Goal: Information Seeking & Learning: Learn about a topic

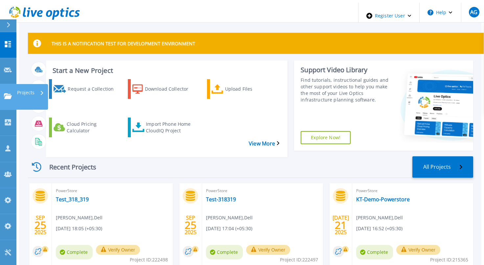
click at [9, 93] on icon at bounding box center [8, 96] width 8 height 6
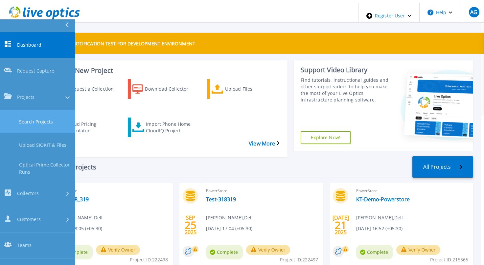
click at [32, 110] on link "Search Projects" at bounding box center [37, 121] width 75 height 23
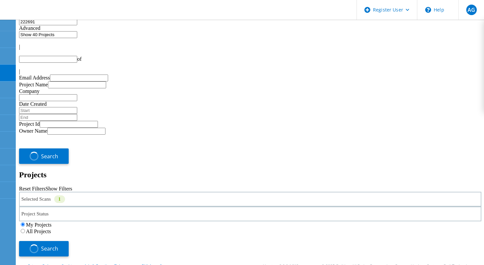
type input "1"
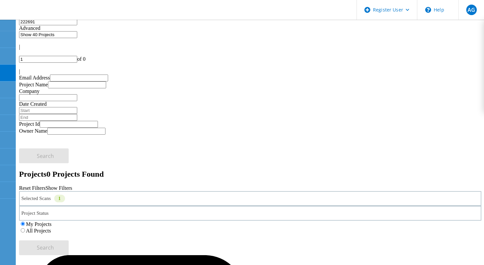
click at [51, 228] on label "All Projects" at bounding box center [38, 231] width 25 height 6
click at [25, 229] on input "All Projects" at bounding box center [23, 231] width 4 height 4
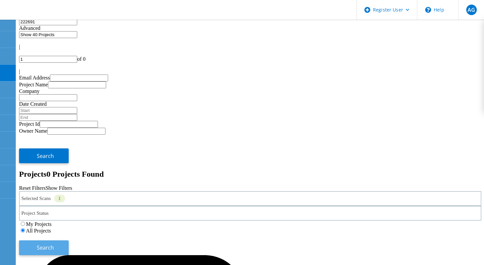
click at [54, 244] on span "Search" at bounding box center [45, 247] width 17 height 7
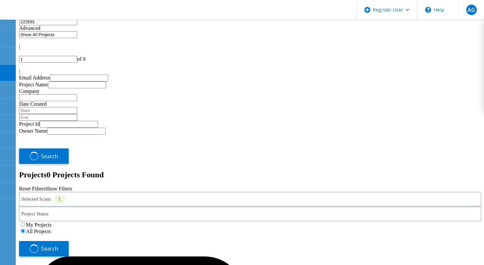
click at [77, 23] on icon at bounding box center [77, 23] width 0 height 0
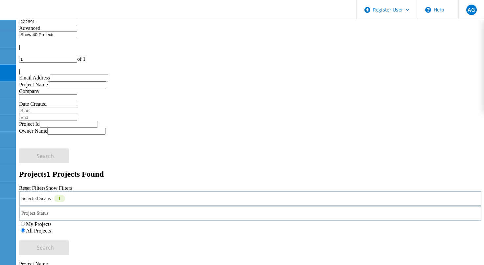
click at [77, 23] on icon at bounding box center [77, 23] width 0 height 0
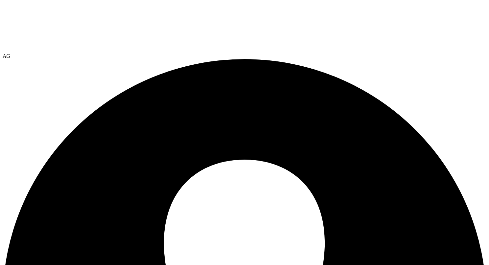
select select "USEast"
select select "USD"
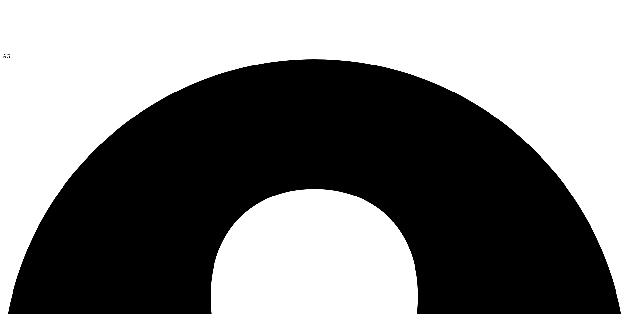
scroll to position [135, 0]
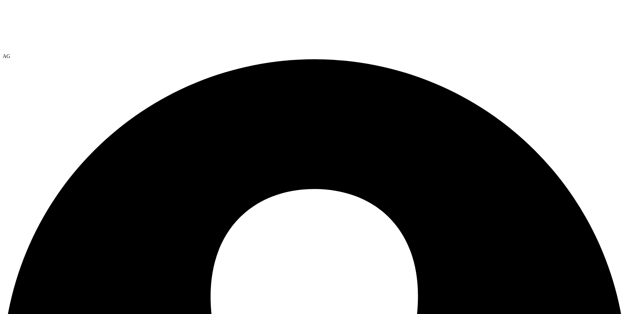
type input "2"
